Goal: Task Accomplishment & Management: Manage account settings

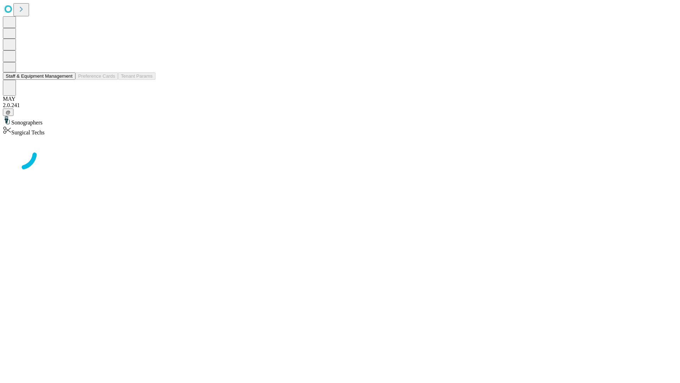
click at [68, 80] on button "Staff & Equipment Management" at bounding box center [39, 75] width 73 height 7
